Goal: Submit feedback/report problem

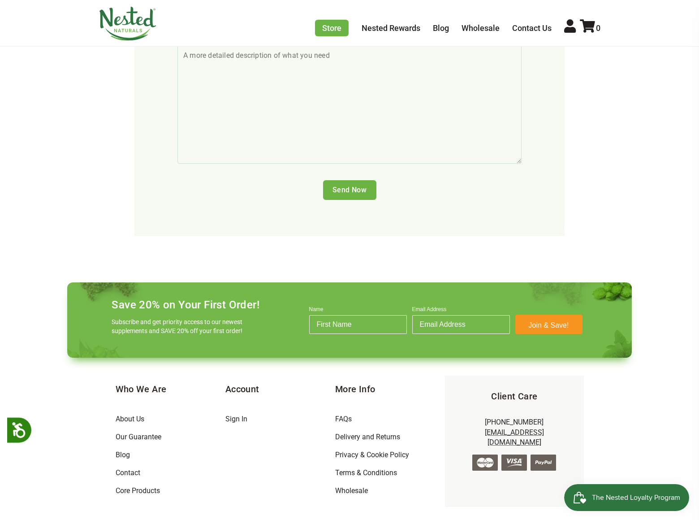
scroll to position [187, 0]
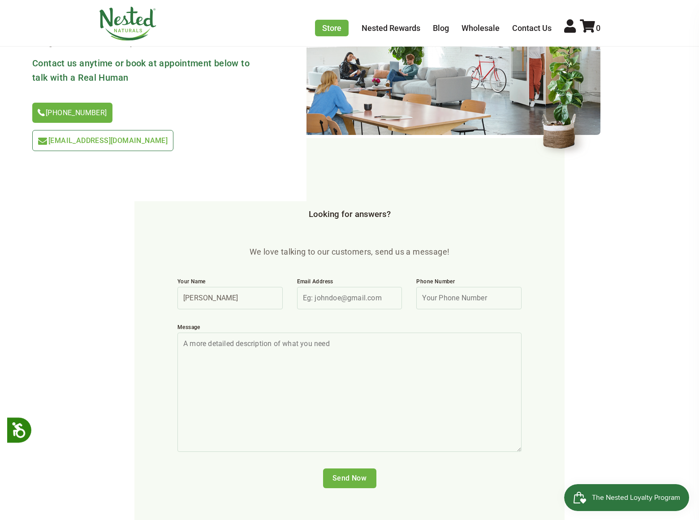
type input "[PERSON_NAME]"
type input "[EMAIL_ADDRESS][DOMAIN_NAME]"
type input "8054002077"
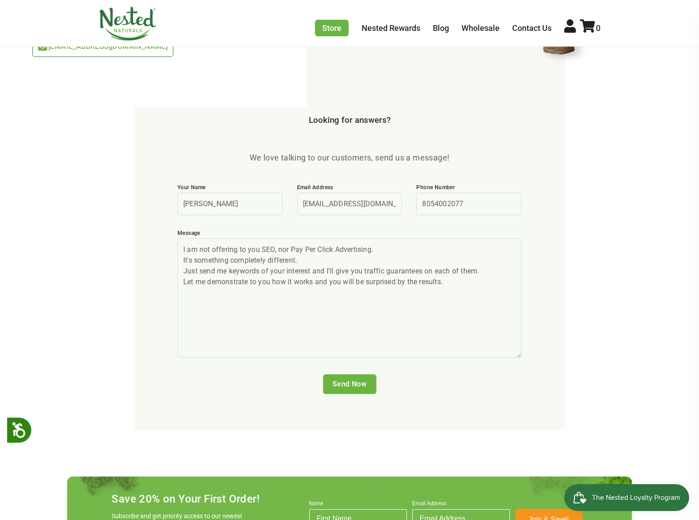
type textarea "I am not offering to you SEO, nor Pay Per Click Advertising. It's something com…"
click at [350, 374] on input "Send Now" at bounding box center [349, 384] width 53 height 20
